Goal: Download file/media

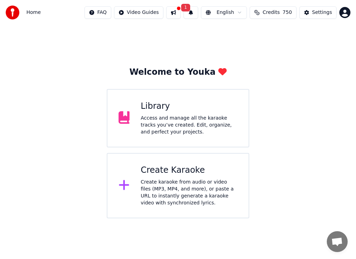
click at [171, 125] on div "Access and manage all the karaoke tracks you’ve created. Edit, organize, and pe…" at bounding box center [189, 125] width 97 height 21
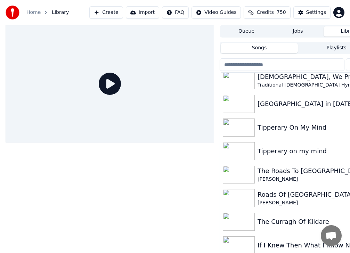
scroll to position [139, 0]
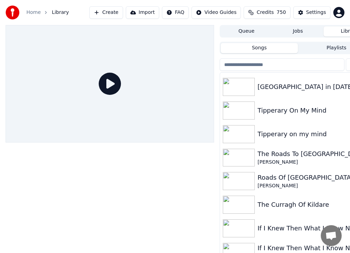
click at [239, 91] on img at bounding box center [239, 87] width 32 height 18
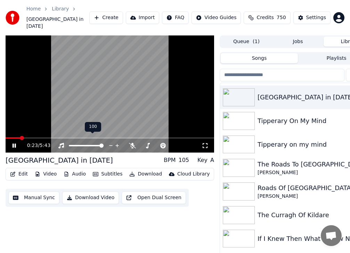
click at [111, 142] on icon at bounding box center [111, 145] width 7 height 7
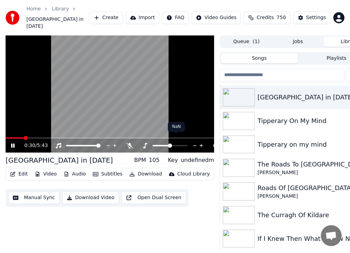
click at [168, 144] on span at bounding box center [170, 146] width 4 height 4
click at [163, 145] on span at bounding box center [161, 145] width 17 height 1
click at [145, 143] on icon at bounding box center [145, 146] width 4 height 6
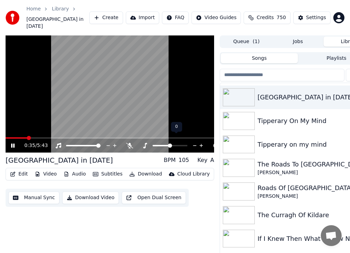
click at [145, 143] on icon at bounding box center [145, 146] width 4 height 6
click at [145, 143] on icon at bounding box center [144, 146] width 7 height 6
click at [144, 143] on icon at bounding box center [144, 146] width 7 height 6
click at [168, 144] on span at bounding box center [170, 146] width 4 height 4
click at [144, 143] on icon at bounding box center [144, 146] width 7 height 6
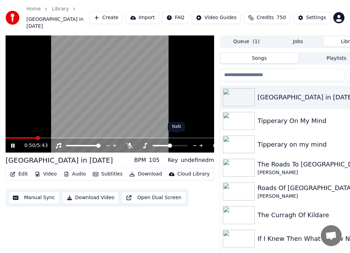
click at [168, 144] on span at bounding box center [170, 146] width 4 height 4
click at [164, 145] on span at bounding box center [161, 145] width 17 height 1
click at [163, 145] on span at bounding box center [161, 145] width 17 height 1
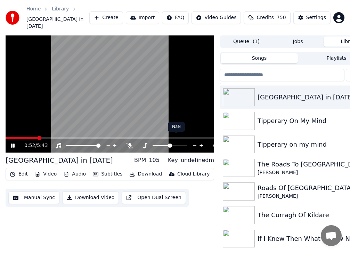
click at [163, 145] on span at bounding box center [161, 145] width 17 height 1
click at [15, 144] on icon at bounding box center [14, 146] width 3 height 4
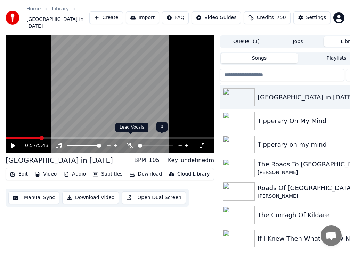
click at [130, 143] on icon at bounding box center [130, 146] width 7 height 6
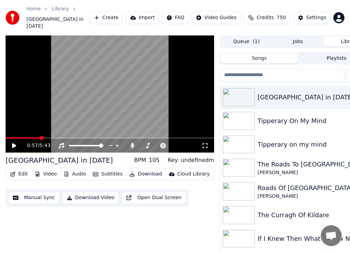
click at [15, 143] on icon at bounding box center [14, 145] width 4 height 5
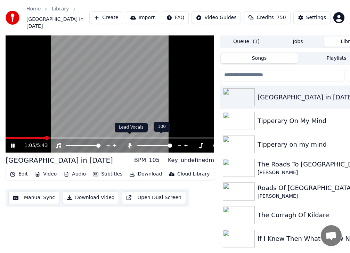
click at [130, 143] on icon at bounding box center [130, 146] width 4 height 6
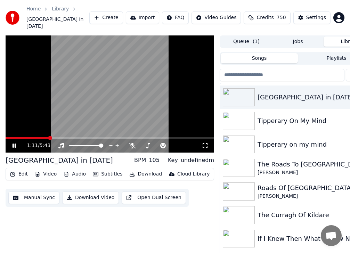
click at [13, 144] on icon at bounding box center [14, 146] width 3 height 4
click at [163, 143] on icon at bounding box center [160, 146] width 7 height 6
click at [180, 144] on span at bounding box center [180, 146] width 4 height 4
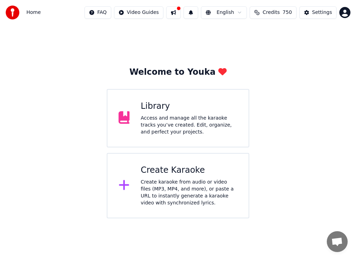
click at [199, 110] on div "Library" at bounding box center [189, 106] width 97 height 11
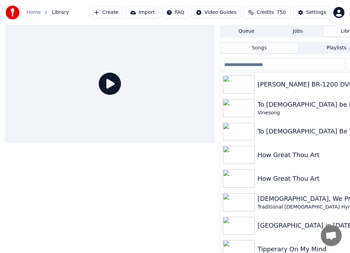
click at [236, 220] on img at bounding box center [239, 226] width 32 height 18
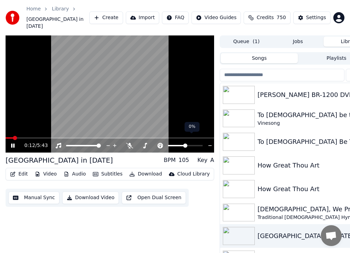
click at [185, 144] on span at bounding box center [185, 146] width 4 height 4
click at [151, 142] on div at bounding box center [172, 145] width 63 height 7
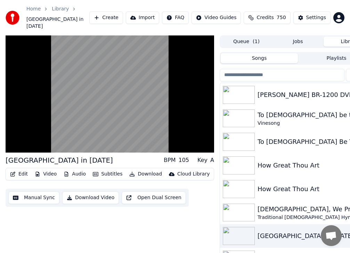
click at [19, 169] on button "Edit" at bounding box center [18, 174] width 23 height 10
click at [28, 206] on div "Dublin Town in 1962 BPM 105 Key A Edit Video Audio Subtitles Download Cloud Lib…" at bounding box center [110, 153] width 208 height 237
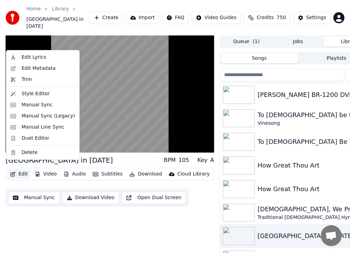
click at [21, 169] on button "Edit" at bounding box center [18, 174] width 23 height 10
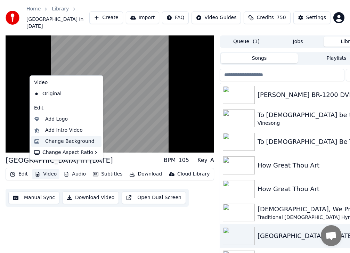
click at [60, 141] on div "Change Background" at bounding box center [69, 141] width 49 height 7
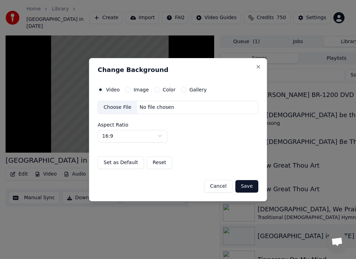
click at [130, 90] on button "Image" at bounding box center [128, 90] width 6 height 6
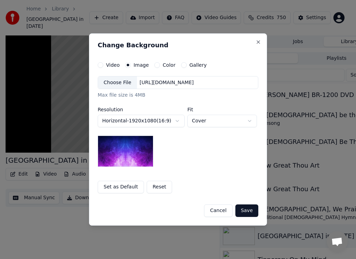
click at [157, 65] on button "Color" at bounding box center [157, 65] width 6 height 6
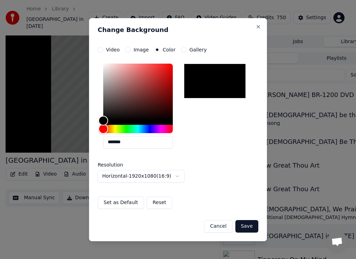
click at [181, 51] on button "Gallery" at bounding box center [184, 50] width 6 height 6
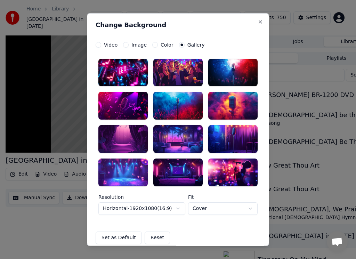
click at [180, 45] on circle "button" at bounding box center [181, 44] width 2 height 2
click at [152, 43] on button "Color" at bounding box center [155, 45] width 6 height 6
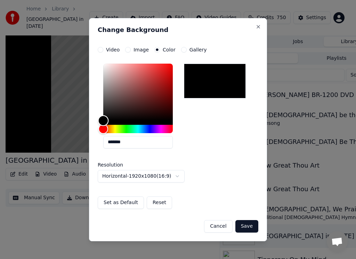
type input "*******"
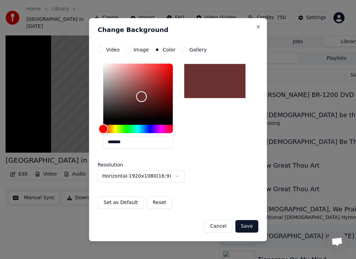
click at [141, 97] on div "Color" at bounding box center [137, 92] width 69 height 57
click at [246, 227] on button "Save" at bounding box center [246, 226] width 23 height 13
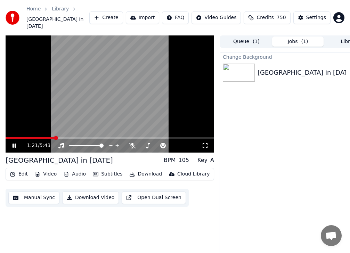
click at [16, 143] on icon at bounding box center [19, 146] width 16 height 6
click at [239, 67] on img at bounding box center [239, 73] width 32 height 18
click at [263, 120] on div "Change Background Dublin Town in 1962 Play" at bounding box center [298, 159] width 156 height 215
click at [244, 69] on img at bounding box center [239, 73] width 32 height 18
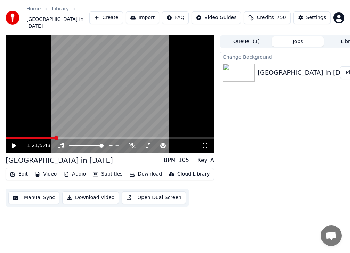
click at [244, 69] on img at bounding box center [239, 73] width 32 height 18
click at [245, 66] on img at bounding box center [239, 73] width 32 height 18
click at [288, 36] on button "Jobs" at bounding box center [297, 41] width 51 height 10
click at [252, 36] on button "Queue ( 1 )" at bounding box center [246, 41] width 51 height 10
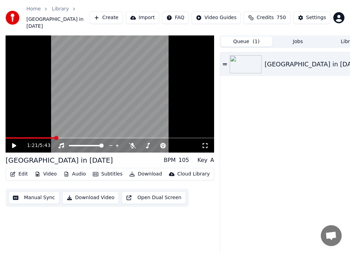
click at [247, 56] on img at bounding box center [246, 64] width 32 height 18
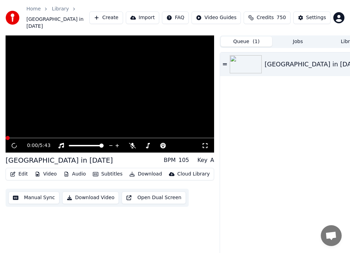
click at [247, 56] on img at bounding box center [246, 64] width 32 height 18
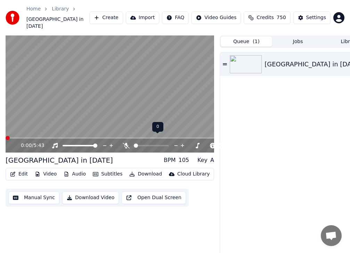
click at [133, 142] on div at bounding box center [158, 145] width 56 height 7
click at [127, 143] on icon at bounding box center [126, 146] width 7 height 6
click at [72, 125] on video at bounding box center [110, 93] width 208 height 117
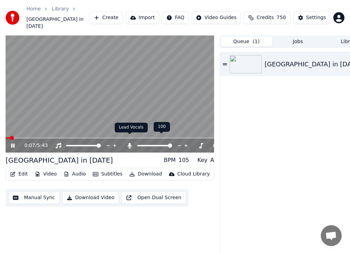
click at [129, 143] on icon at bounding box center [130, 146] width 4 height 6
drag, startPoint x: 147, startPoint y: 140, endPoint x: 157, endPoint y: 137, distance: 11.0
click at [157, 142] on div at bounding box center [172, 145] width 63 height 7
click at [159, 142] on div at bounding box center [176, 145] width 56 height 7
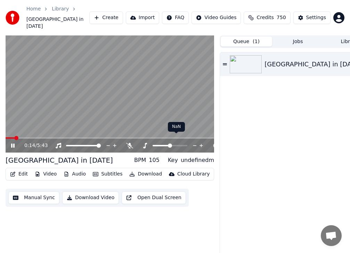
click at [168, 144] on span at bounding box center [170, 146] width 4 height 4
click at [166, 142] on div "0:15 / 5:43" at bounding box center [110, 146] width 208 height 14
click at [15, 144] on icon at bounding box center [14, 146] width 3 height 4
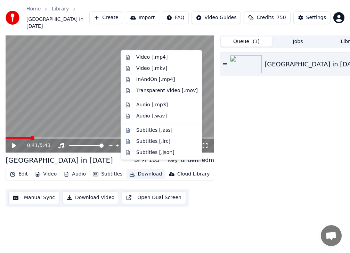
click at [142, 169] on button "Download" at bounding box center [145, 174] width 38 height 10
click at [157, 80] on div "InAndOn [.mp4]" at bounding box center [155, 79] width 39 height 7
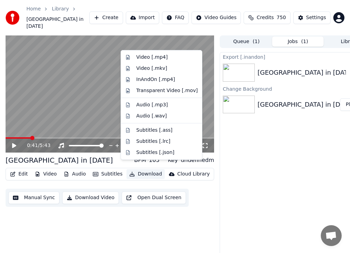
click at [144, 169] on button "Download" at bounding box center [145, 174] width 38 height 10
click at [154, 80] on div "InAndOn [.mp4]" at bounding box center [155, 79] width 39 height 7
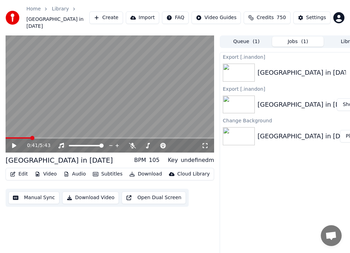
click at [329, 131] on div "[GEOGRAPHIC_DATA] in [DATE]" at bounding box center [298, 136] width 82 height 10
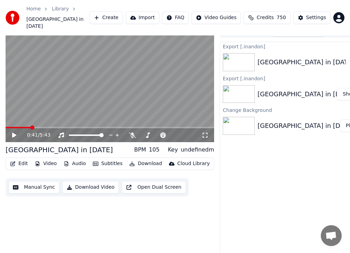
scroll to position [12, 0]
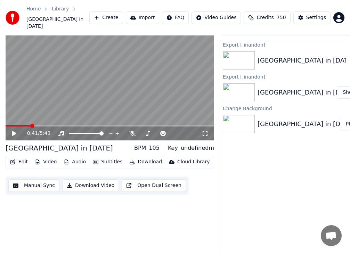
click at [81, 179] on button "Download Video" at bounding box center [90, 185] width 57 height 13
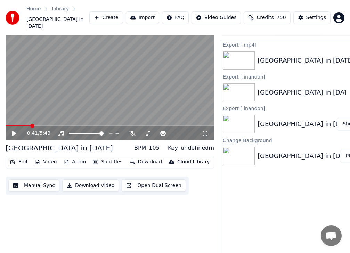
click at [247, 148] on img at bounding box center [239, 156] width 32 height 18
click at [178, 144] on div "Key" at bounding box center [173, 148] width 10 height 8
click at [167, 144] on div "BPM 105 Key undefinedm" at bounding box center [174, 148] width 80 height 8
click at [14, 131] on icon at bounding box center [14, 133] width 4 height 5
click at [14, 131] on icon at bounding box center [14, 133] width 3 height 4
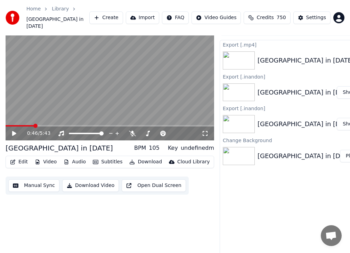
click at [7, 118] on video at bounding box center [110, 81] width 208 height 117
click at [9, 125] on span at bounding box center [20, 125] width 28 height 1
click at [12, 131] on icon at bounding box center [19, 134] width 16 height 6
click at [238, 83] on img at bounding box center [239, 92] width 32 height 18
click at [275, 49] on div "[GEOGRAPHIC_DATA] in [DATE]" at bounding box center [298, 61] width 156 height 24
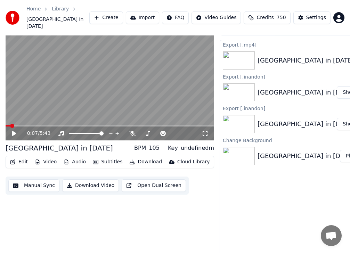
click at [248, 52] on img at bounding box center [239, 60] width 32 height 18
click at [249, 53] on img at bounding box center [239, 60] width 32 height 18
click at [294, 56] on div "[GEOGRAPHIC_DATA] in [DATE]" at bounding box center [305, 61] width 97 height 10
click at [173, 136] on span at bounding box center [171, 133] width 4 height 4
click at [155, 131] on span at bounding box center [153, 133] width 4 height 4
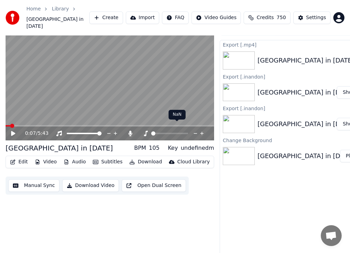
click at [167, 130] on div at bounding box center [177, 133] width 56 height 7
click at [144, 157] on button "Download" at bounding box center [145, 162] width 38 height 10
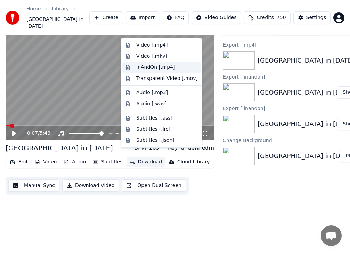
click at [162, 67] on div "InAndOn [.mp4]" at bounding box center [155, 67] width 39 height 7
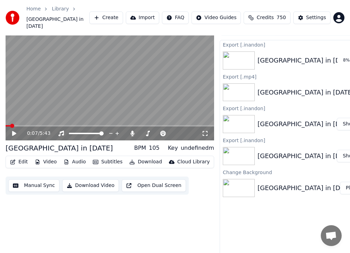
click at [241, 54] on img at bounding box center [239, 60] width 32 height 18
click at [276, 57] on div "[GEOGRAPHIC_DATA] in [DATE]" at bounding box center [305, 61] width 97 height 10
click at [317, 14] on div "Settings" at bounding box center [316, 17] width 20 height 7
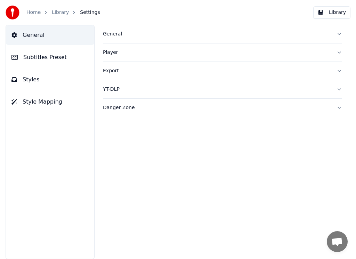
click at [328, 12] on button "Library" at bounding box center [331, 12] width 37 height 13
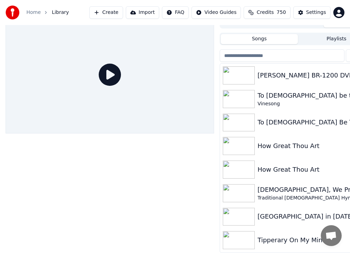
click at [258, 35] on button "Songs" at bounding box center [259, 39] width 77 height 10
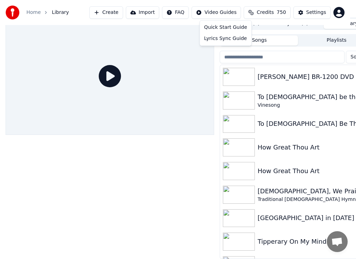
click at [212, 13] on html "Home Library Create Import FAQ Video Guides Credits 750 Settings Queue ( 1 ) Jo…" at bounding box center [178, 121] width 356 height 259
drag, startPoint x: 192, startPoint y: 10, endPoint x: 188, endPoint y: 11, distance: 3.9
click at [191, 10] on html "Home Library Create Import FAQ Video Guides Credits 750 Settings Queue ( 1 ) Jo…" at bounding box center [178, 121] width 356 height 259
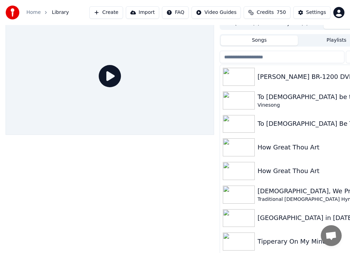
click at [157, 13] on button "Import" at bounding box center [142, 12] width 33 height 13
click at [264, 14] on span "Credits" at bounding box center [264, 12] width 17 height 7
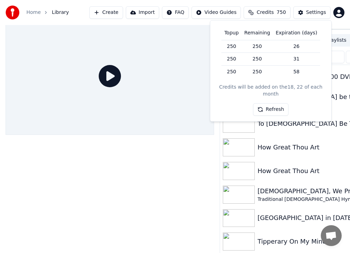
click at [190, 91] on div at bounding box center [110, 75] width 208 height 117
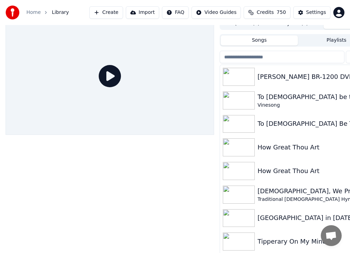
click at [253, 27] on span "( 1 )" at bounding box center [256, 23] width 7 height 7
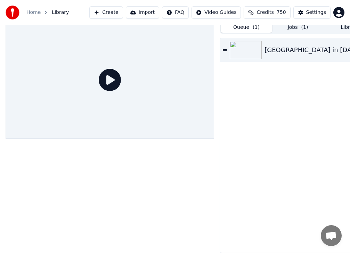
click at [109, 76] on icon at bounding box center [110, 80] width 22 height 22
click at [137, 76] on div at bounding box center [110, 79] width 208 height 117
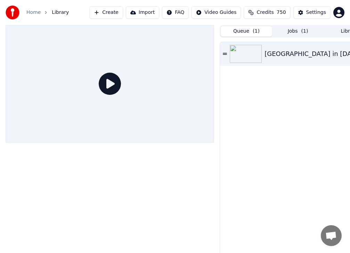
click at [254, 55] on img at bounding box center [246, 54] width 32 height 18
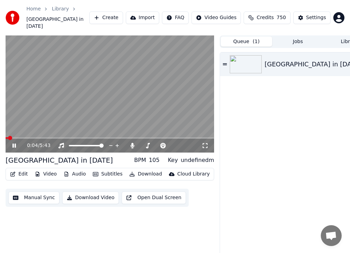
click at [16, 144] on icon at bounding box center [14, 146] width 3 height 4
click at [23, 137] on span at bounding box center [110, 137] width 208 height 1
click at [14, 143] on icon at bounding box center [14, 145] width 4 height 5
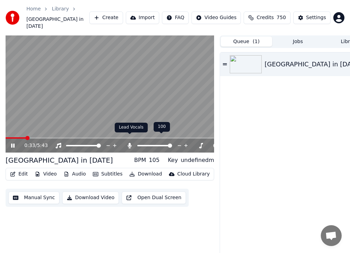
click at [130, 143] on icon at bounding box center [130, 146] width 4 height 6
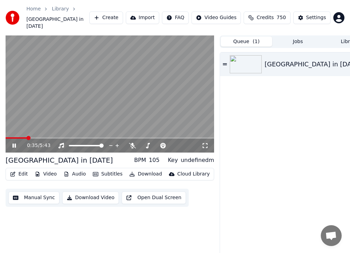
drag, startPoint x: 16, startPoint y: 138, endPoint x: 11, endPoint y: 134, distance: 6.1
click at [15, 144] on icon at bounding box center [14, 146] width 3 height 4
click at [7, 130] on video at bounding box center [110, 93] width 208 height 117
click at [7, 130] on div "0:35 / 5:43" at bounding box center [110, 93] width 208 height 117
click at [10, 137] on span at bounding box center [17, 137] width 22 height 1
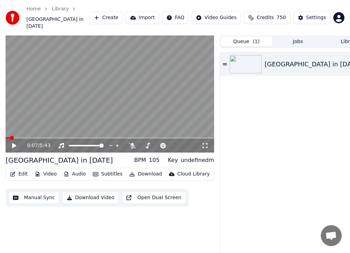
click at [199, 156] on div "undefinedm" at bounding box center [197, 160] width 33 height 8
drag, startPoint x: 181, startPoint y: 153, endPoint x: 175, endPoint y: 154, distance: 6.0
click at [178, 156] on div "Key" at bounding box center [173, 160] width 10 height 8
click at [183, 156] on div "Key undefinedm" at bounding box center [191, 160] width 46 height 8
click at [74, 169] on button "Audio" at bounding box center [75, 174] width 28 height 10
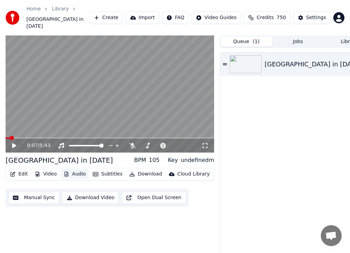
click at [74, 169] on button "Audio" at bounding box center [75, 174] width 28 height 10
click at [48, 169] on button "Video" at bounding box center [45, 174] width 27 height 10
click at [79, 227] on div "0:07 / 5:43 Dublin Town in 1962 BPM 105 Key undefinedm Edit Video Audio Subtitl…" at bounding box center [110, 151] width 208 height 232
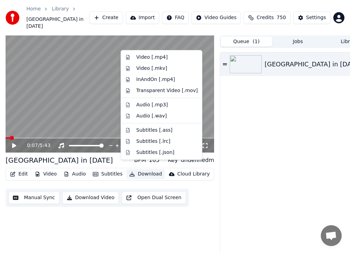
click at [146, 169] on button "Download" at bounding box center [145, 174] width 38 height 10
click at [141, 56] on div "Video [.mp4]" at bounding box center [151, 57] width 31 height 7
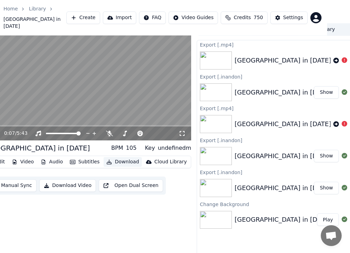
scroll to position [12, 26]
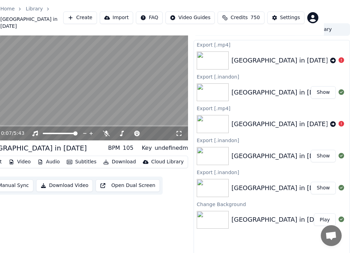
click at [216, 211] on img at bounding box center [213, 220] width 32 height 18
click at [327, 214] on button "Play" at bounding box center [325, 219] width 22 height 13
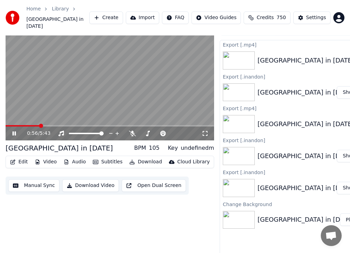
click at [14, 125] on span at bounding box center [110, 125] width 208 height 1
click at [14, 131] on icon at bounding box center [19, 134] width 16 height 6
click at [243, 211] on img at bounding box center [239, 220] width 32 height 18
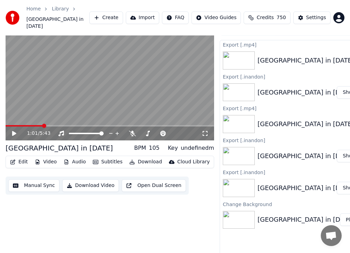
click at [243, 211] on img at bounding box center [239, 220] width 32 height 18
click at [145, 157] on button "Download" at bounding box center [145, 162] width 38 height 10
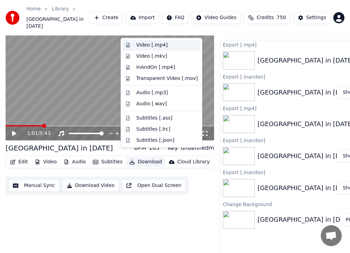
click at [156, 47] on div "Video [.mp4]" at bounding box center [151, 45] width 31 height 7
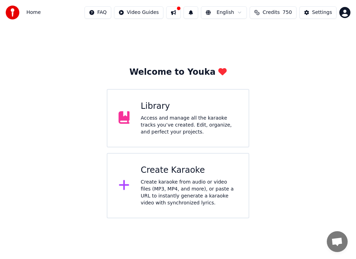
click at [165, 127] on div "Access and manage all the karaoke tracks you’ve created. Edit, organize, and pe…" at bounding box center [189, 125] width 97 height 21
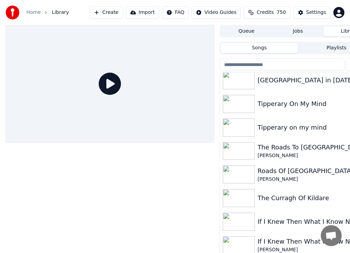
scroll to position [139, 0]
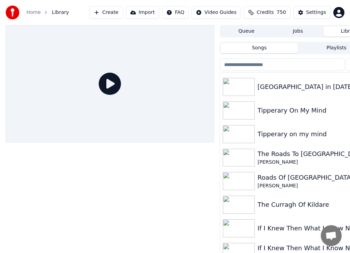
click at [235, 91] on img at bounding box center [239, 87] width 32 height 18
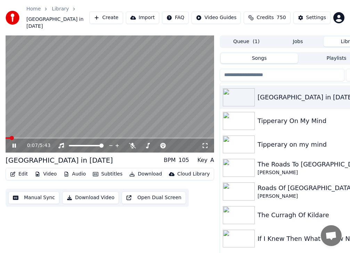
click at [21, 130] on video at bounding box center [110, 93] width 208 height 117
click at [24, 130] on video at bounding box center [110, 93] width 208 height 117
click at [15, 144] on icon at bounding box center [14, 146] width 3 height 4
click at [6, 136] on span at bounding box center [8, 138] width 4 height 4
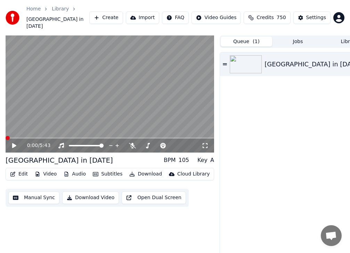
click at [246, 36] on button "Queue ( 1 )" at bounding box center [246, 41] width 51 height 10
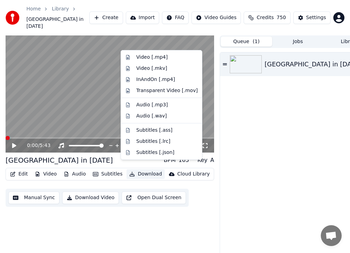
click at [141, 169] on button "Download" at bounding box center [145, 174] width 38 height 10
click at [149, 56] on div "Video [.mp4]" at bounding box center [151, 57] width 31 height 7
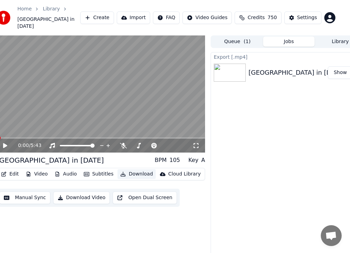
scroll to position [0, 26]
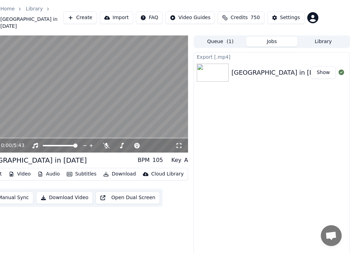
click at [323, 66] on button "Show" at bounding box center [323, 72] width 25 height 13
